Goal: Task Accomplishment & Management: Complete application form

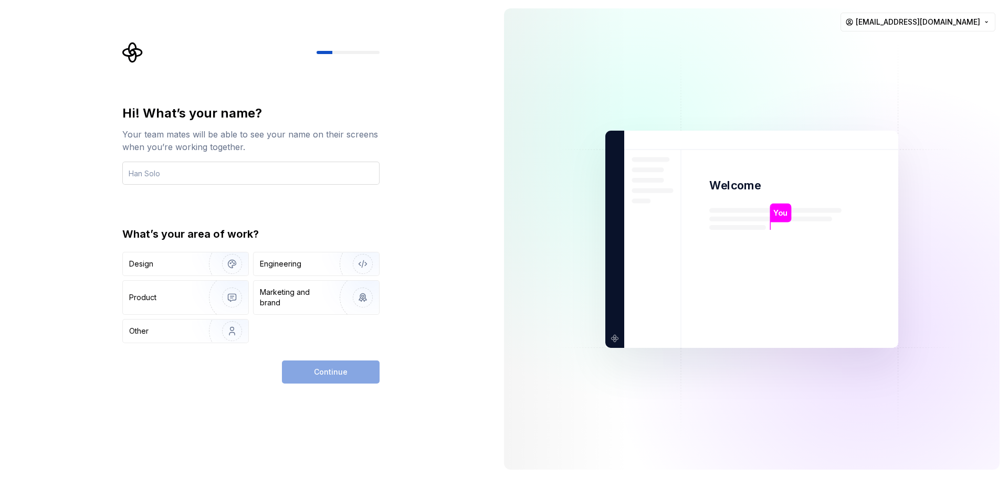
click at [307, 182] on input "text" at bounding box center [250, 173] width 257 height 23
type input "chris an"
click at [288, 260] on div "Engineering" at bounding box center [280, 264] width 41 height 10
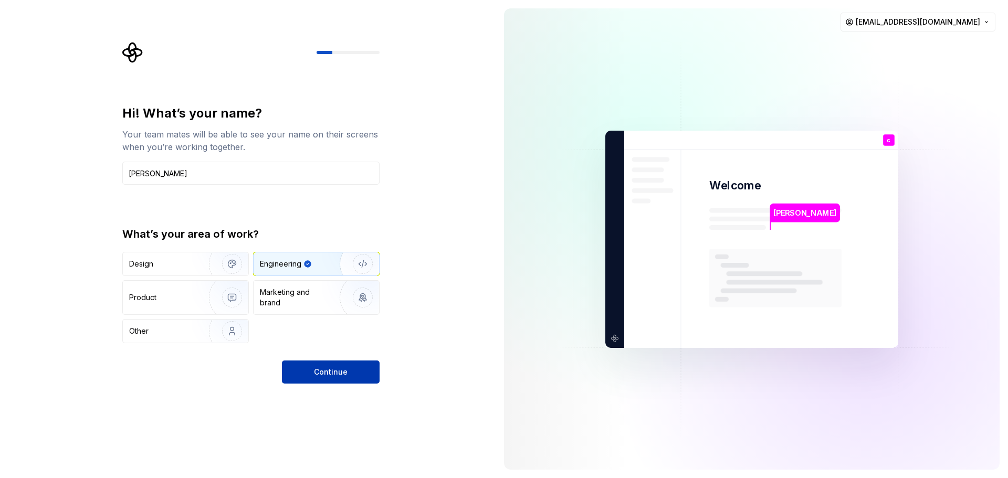
click at [334, 361] on button "Continue" at bounding box center [331, 372] width 98 height 23
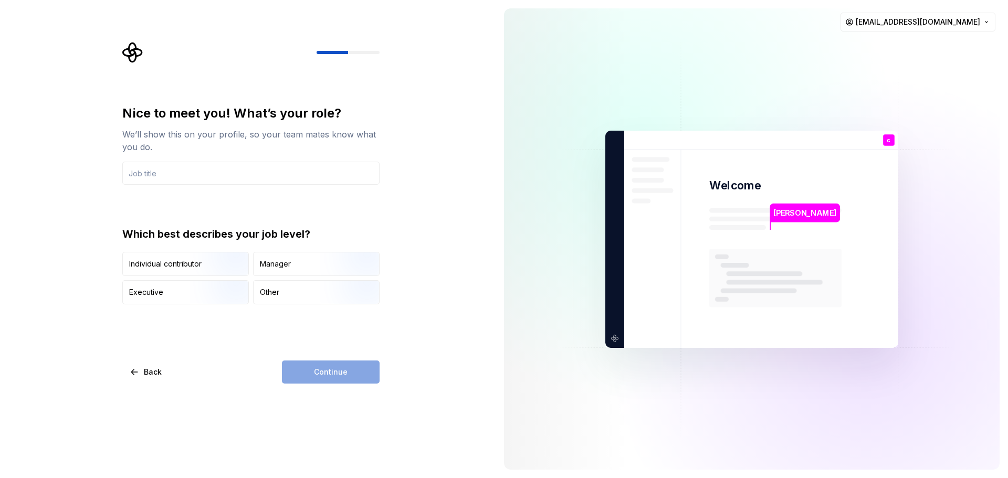
click at [467, 407] on div "Nice to meet you! What’s your role? We’ll show this on your profile, so your te…" at bounding box center [248, 239] width 496 height 478
click at [354, 363] on div "Continue" at bounding box center [331, 372] width 98 height 23
click at [405, 331] on div "Nice to meet you! What’s your role? We’ll show this on your profile, so your te…" at bounding box center [248, 239] width 496 height 478
